Goal: Task Accomplishment & Management: Manage account settings

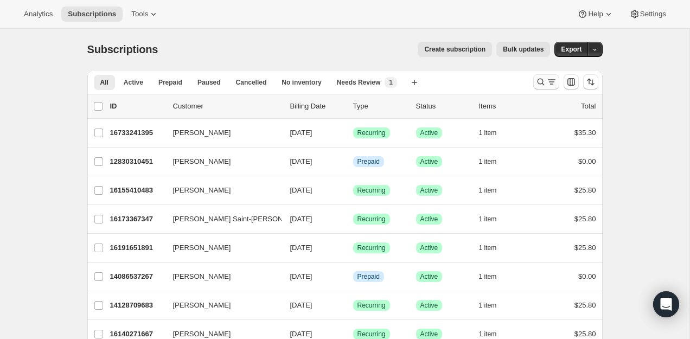
click at [545, 81] on icon "Search and filter results" at bounding box center [541, 82] width 11 height 11
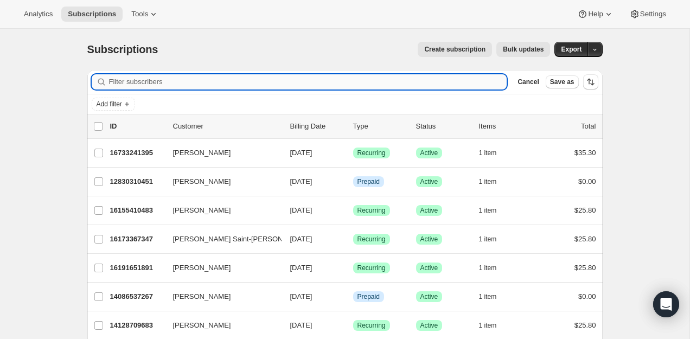
click at [419, 82] on input "Filter subscribers" at bounding box center [308, 81] width 398 height 15
type input "[EMAIL_ADDRESS][DOMAIN_NAME]"
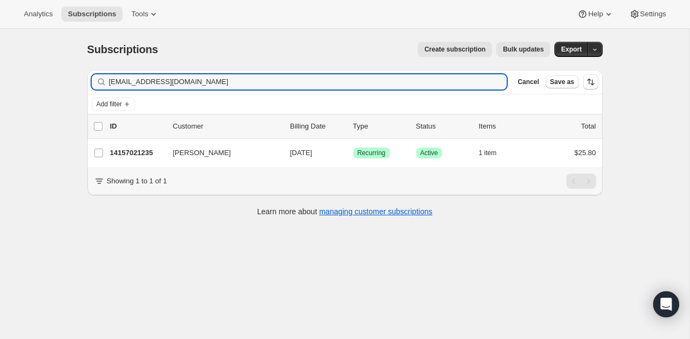
click at [127, 169] on div "Showing 1 to 1 of 1" at bounding box center [344, 181] width 515 height 28
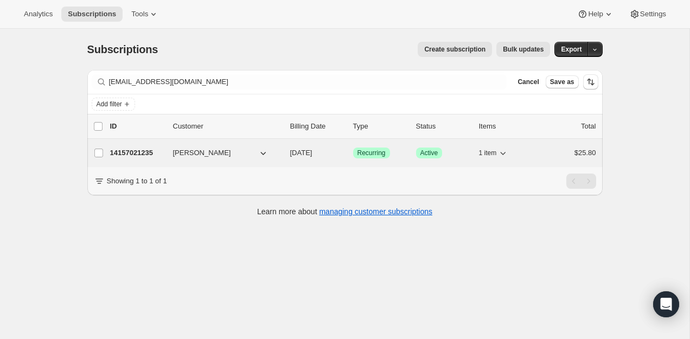
click at [137, 159] on div "14157021235 [PERSON_NAME] [DATE] Success Recurring Success Active 1 item $25.80" at bounding box center [353, 152] width 486 height 15
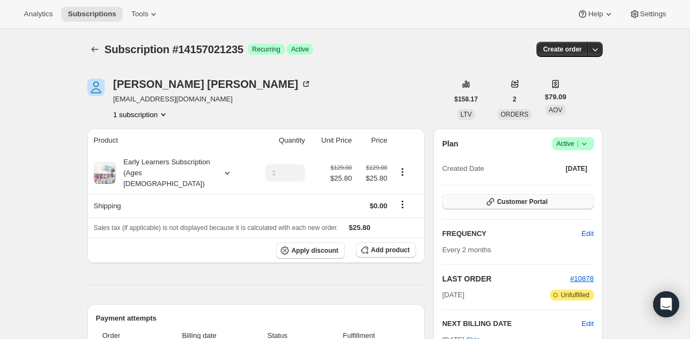
click at [542, 197] on span "Customer Portal" at bounding box center [522, 201] width 50 height 9
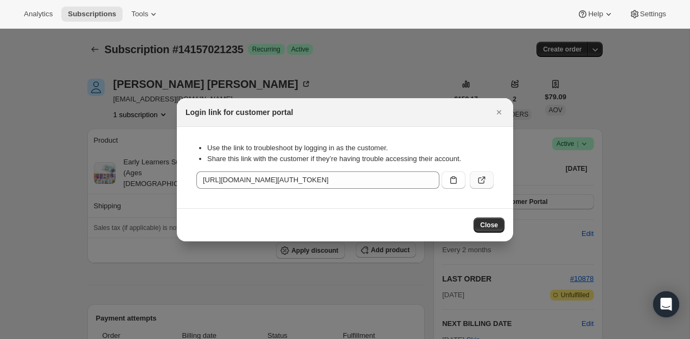
click at [484, 179] on icon ":rcc:" at bounding box center [481, 180] width 11 height 11
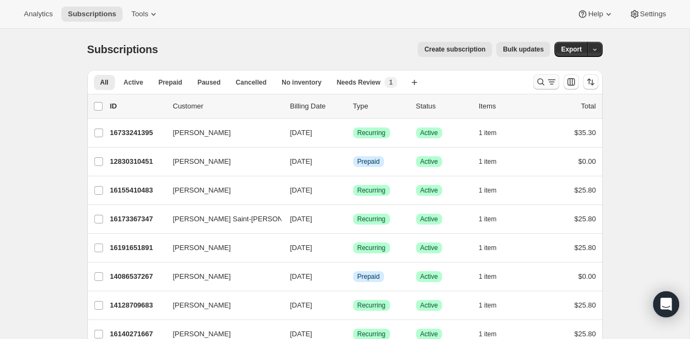
click at [546, 74] on button "Search and filter results" at bounding box center [546, 81] width 26 height 15
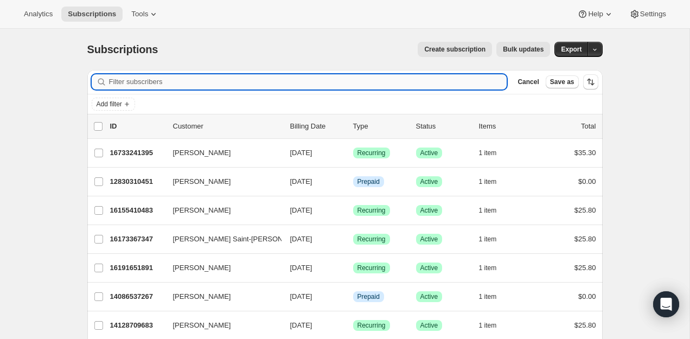
click at [459, 79] on input "Filter subscribers" at bounding box center [308, 81] width 398 height 15
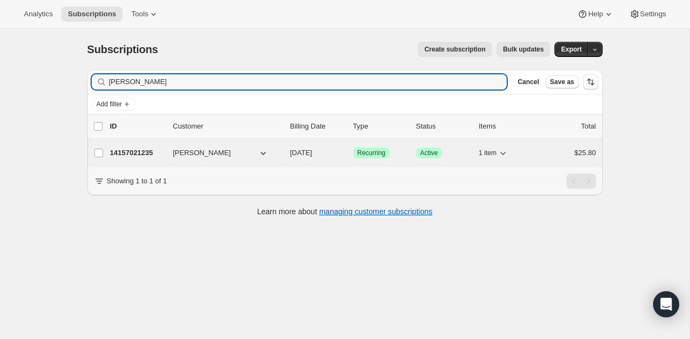
type input "[PERSON_NAME]"
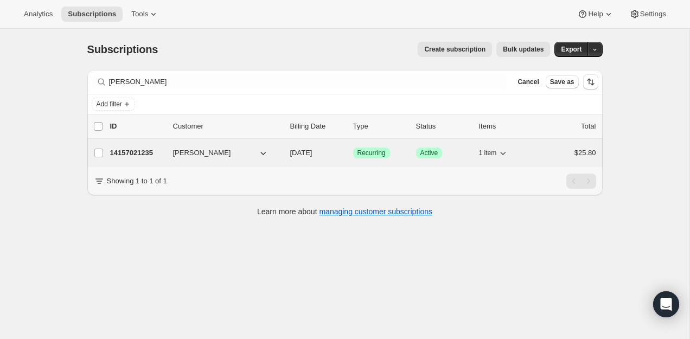
click at [136, 155] on p "14157021235" at bounding box center [137, 153] width 54 height 11
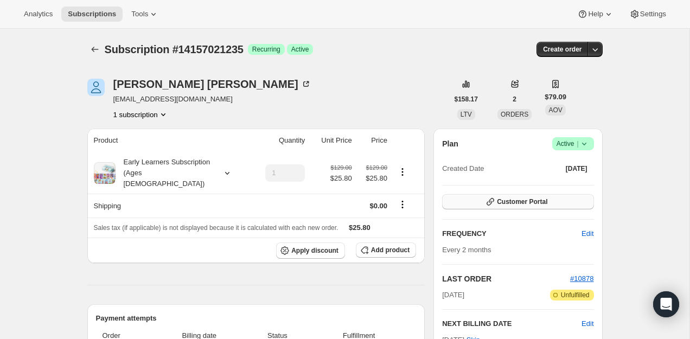
click at [489, 205] on icon "button" at bounding box center [491, 202] width 8 height 8
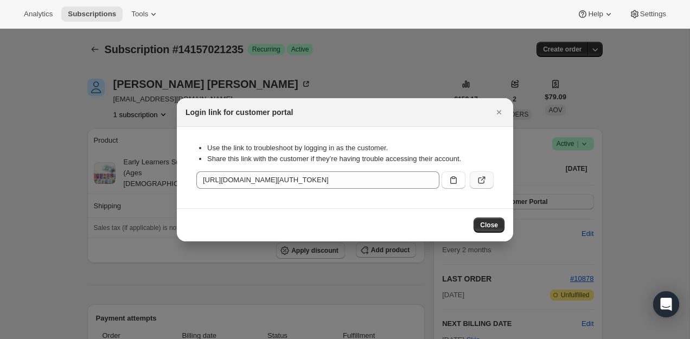
click at [487, 175] on icon ":rcc:" at bounding box center [481, 180] width 11 height 11
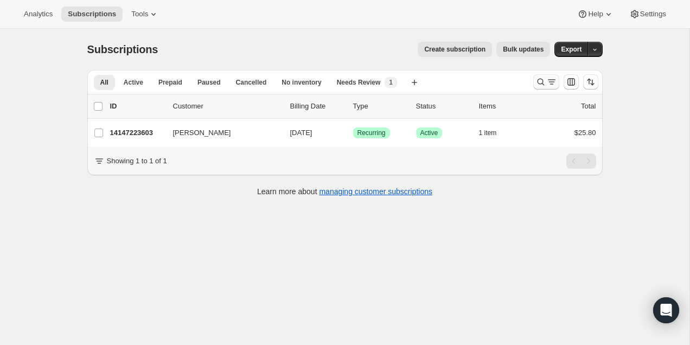
click at [541, 79] on icon "Search and filter results" at bounding box center [541, 82] width 11 height 11
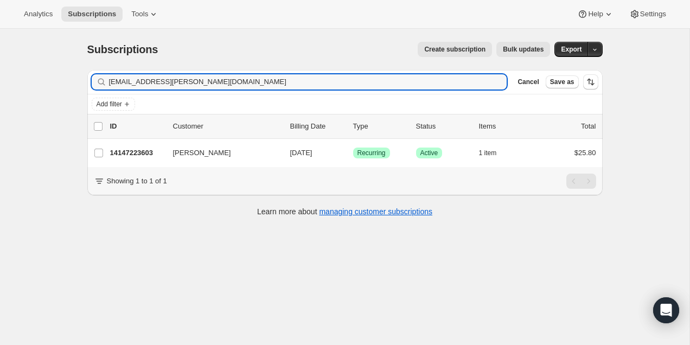
click at [396, 90] on div "Filter subscribers elisa.horner@gmail.com Clear Cancel Save as" at bounding box center [344, 82] width 515 height 24
click at [397, 82] on input "elisa.horner@gmail.com" at bounding box center [298, 81] width 379 height 15
paste input "[PERSON_NAME]"
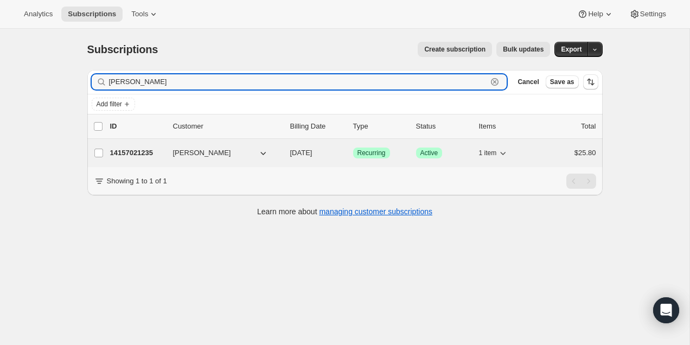
type input "[PERSON_NAME]"
click at [130, 149] on p "14157021235" at bounding box center [137, 153] width 54 height 11
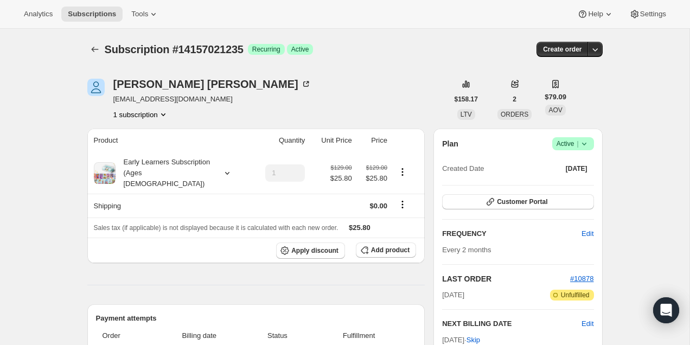
click at [590, 137] on span "Success Active |" at bounding box center [573, 143] width 42 height 13
click at [566, 188] on span "Cancel subscription" at bounding box center [569, 184] width 61 height 11
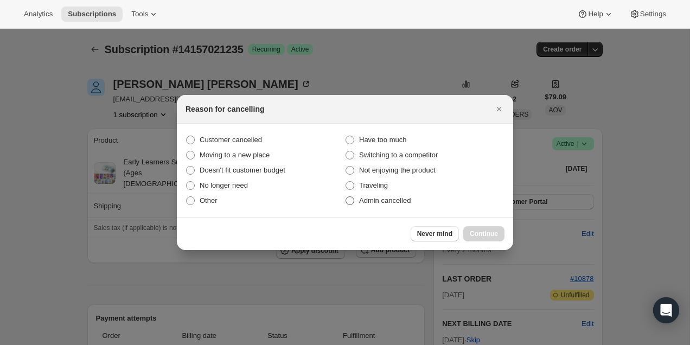
click at [376, 193] on label "Admin cancelled" at bounding box center [425, 200] width 160 height 15
click at [346, 196] on input "Admin cancelled" at bounding box center [346, 196] width 1 height 1
radio input "true"
click at [484, 235] on span "Continue" at bounding box center [484, 234] width 28 height 9
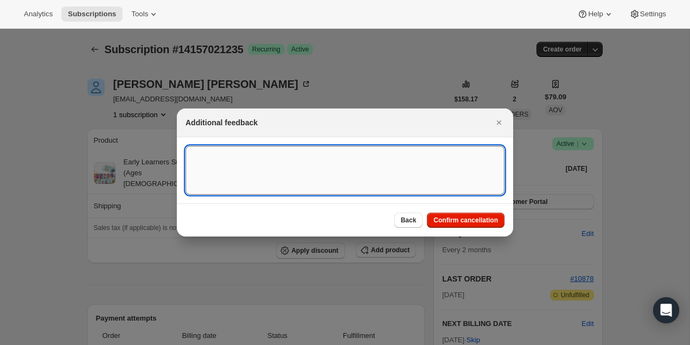
click at [377, 168] on textarea ":rjf:" at bounding box center [345, 170] width 319 height 49
type textarea "customer dont want"
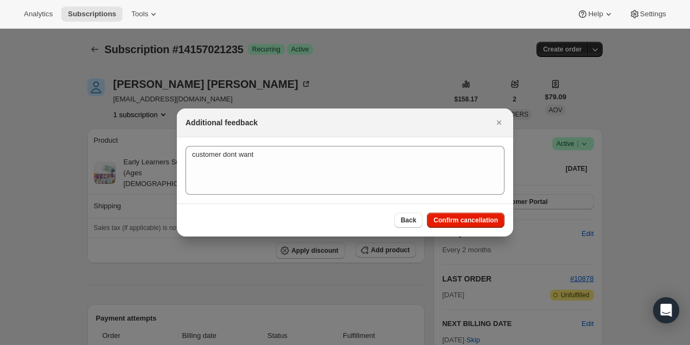
click at [446, 228] on div "Back Confirm cancellation" at bounding box center [345, 219] width 336 height 33
click at [449, 222] on span "Confirm cancellation" at bounding box center [466, 220] width 65 height 9
